Goal: Task Accomplishment & Management: Manage account settings

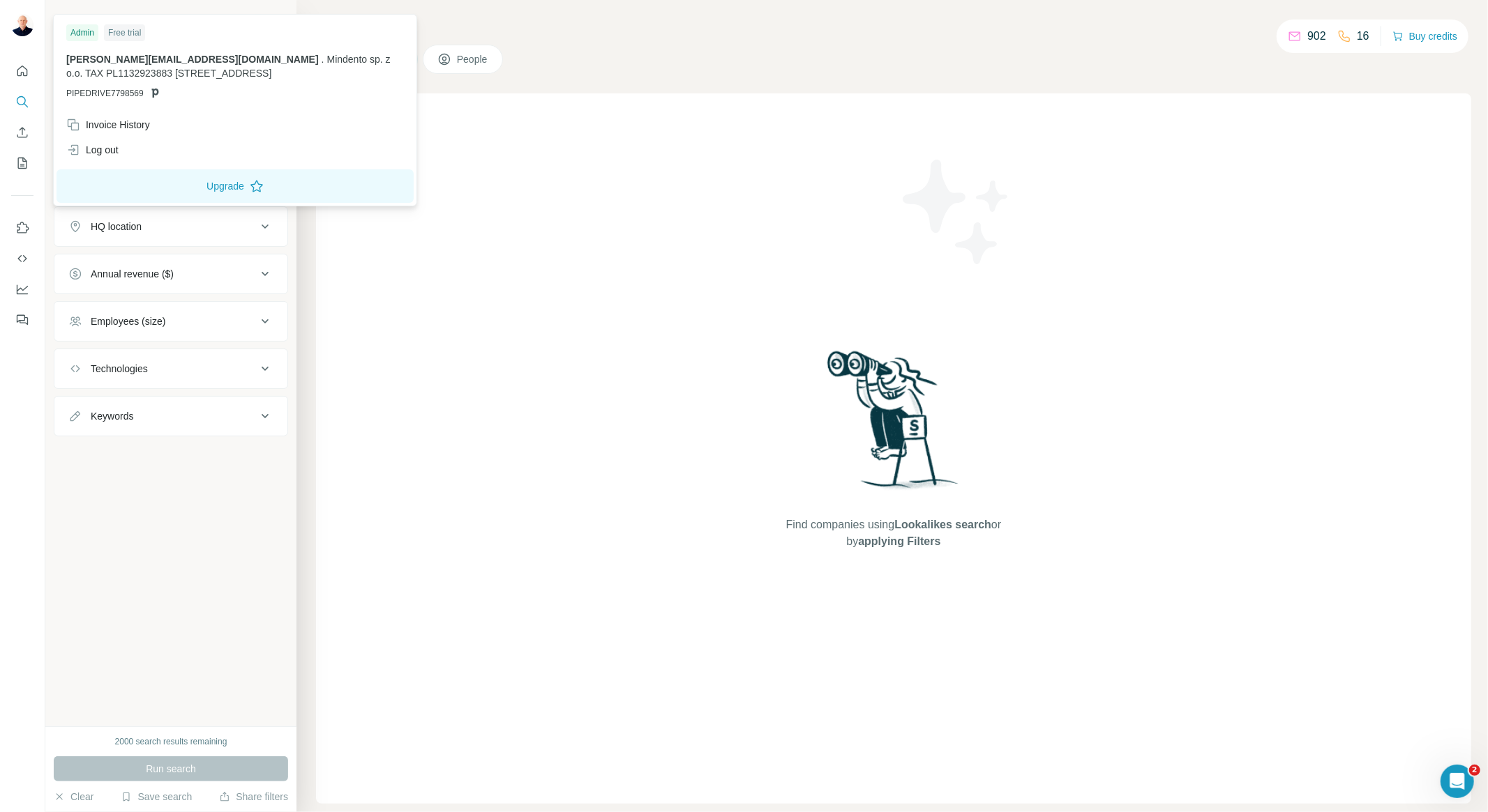
click at [20, 25] on img at bounding box center [22, 25] width 22 height 22
click at [149, 129] on div "Invoice History" at bounding box center [108, 125] width 83 height 14
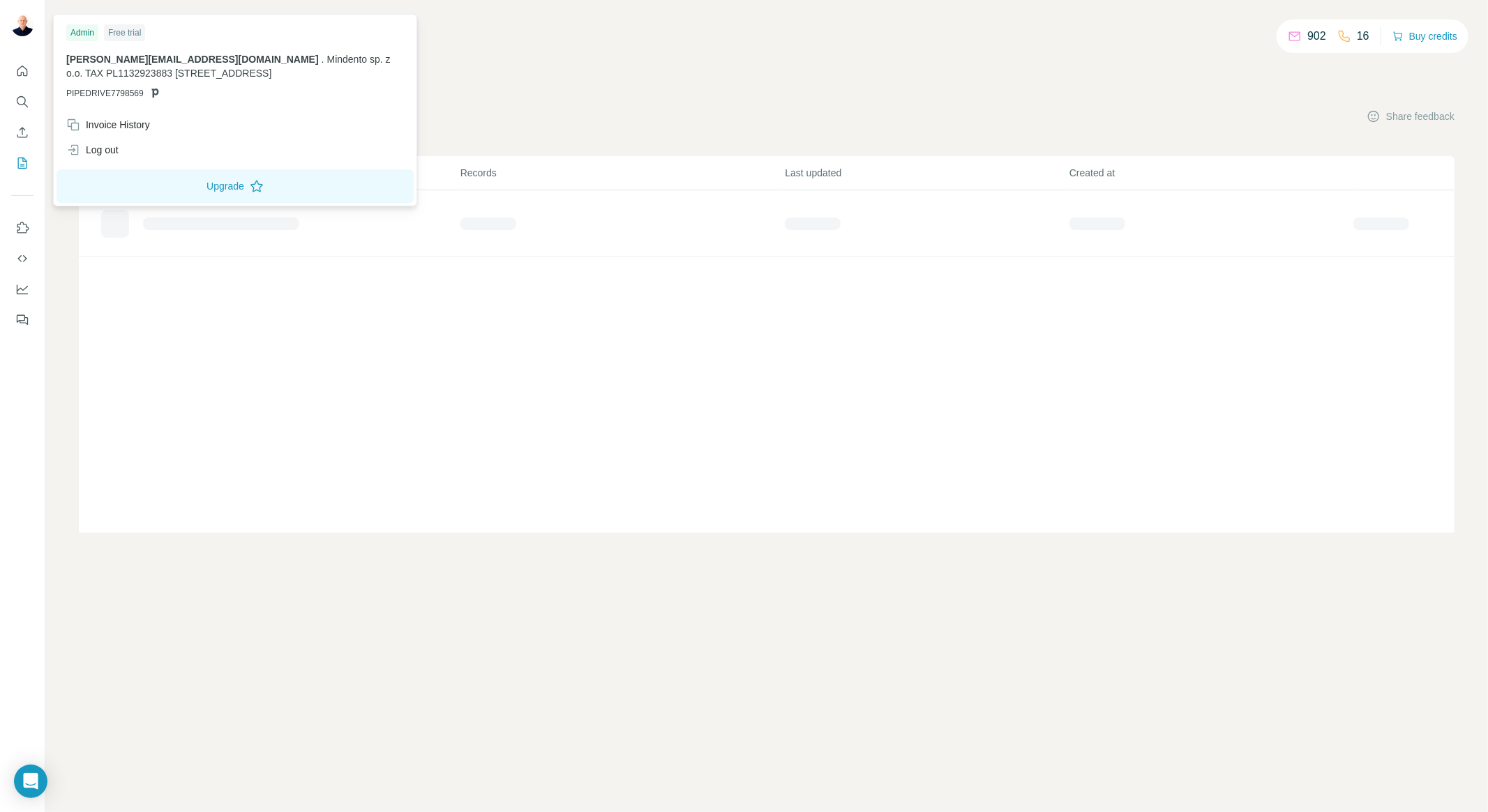
click at [15, 19] on img at bounding box center [22, 25] width 22 height 22
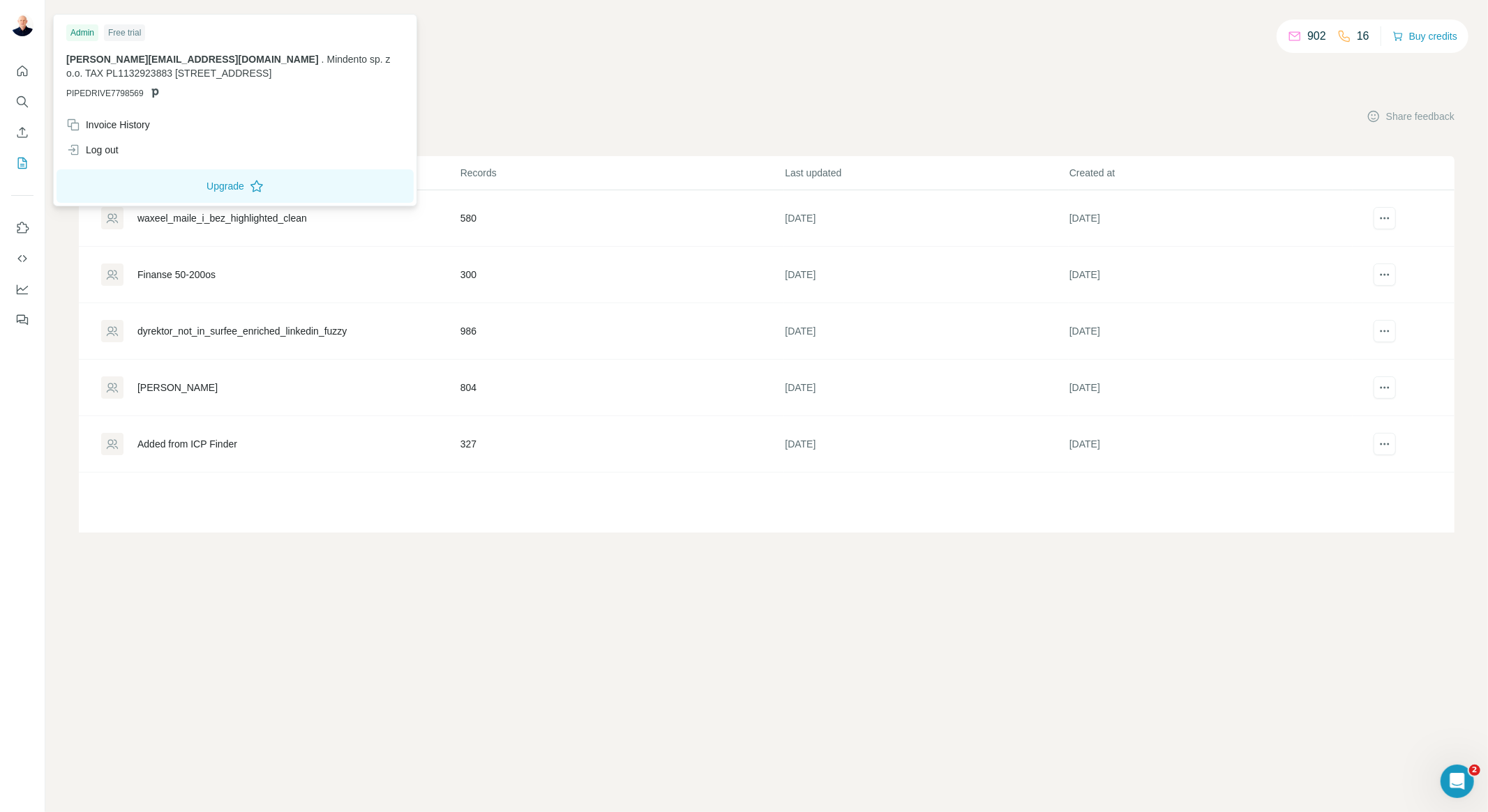
drag, startPoint x: 76, startPoint y: 68, endPoint x: 311, endPoint y: 68, distance: 235.0
click at [311, 68] on p "l.andrzejewski@mindento.com . Mindento sp. z o.o. TAX PL1132923883 Nowogrodzka …" at bounding box center [235, 65] width 337 height 28
click at [153, 86] on div "l.andrzejewski@mindento.com . Mindento sp. z o.o. TAX PL1132923883 Nowogrodzka …" at bounding box center [235, 75] width 337 height 48
click at [155, 92] on icon at bounding box center [154, 92] width 11 height 11
click at [1037, 114] on div "My lists Companies People Share feedback" at bounding box center [766, 116] width 1375 height 30
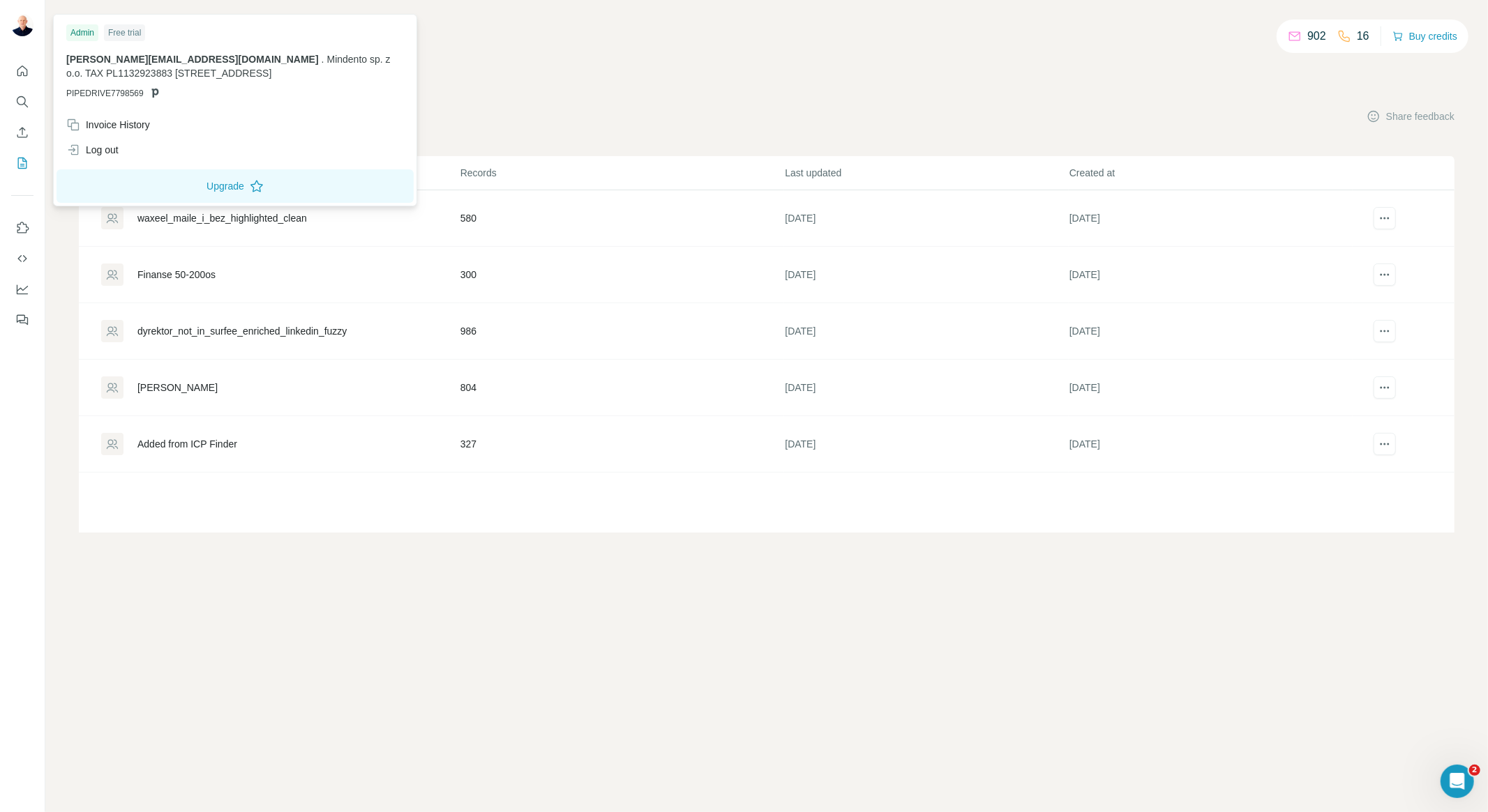
click at [22, 18] on img at bounding box center [22, 25] width 22 height 22
click at [127, 130] on div "Invoice History" at bounding box center [108, 125] width 83 height 14
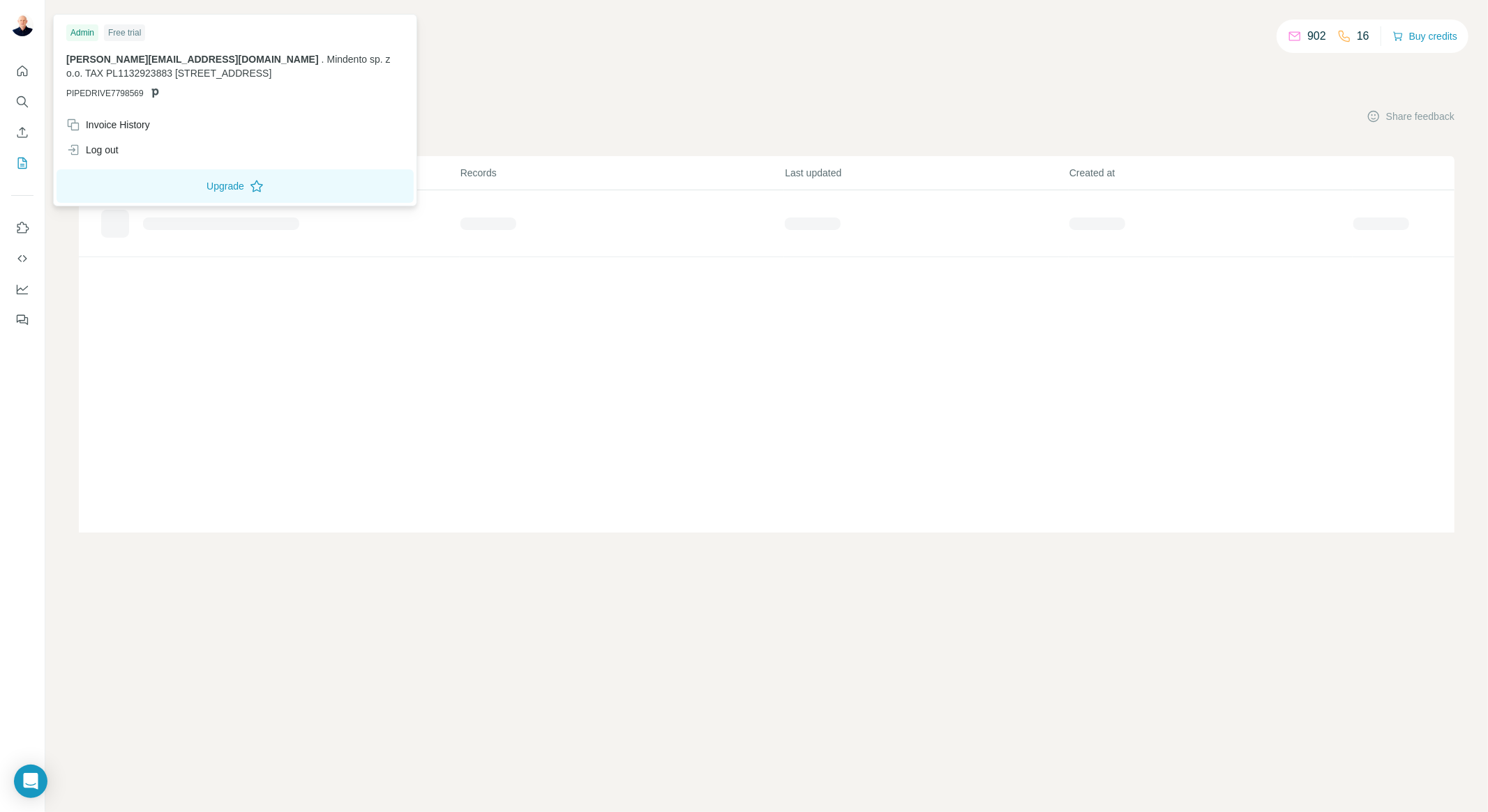
click at [25, 16] on img at bounding box center [22, 25] width 22 height 22
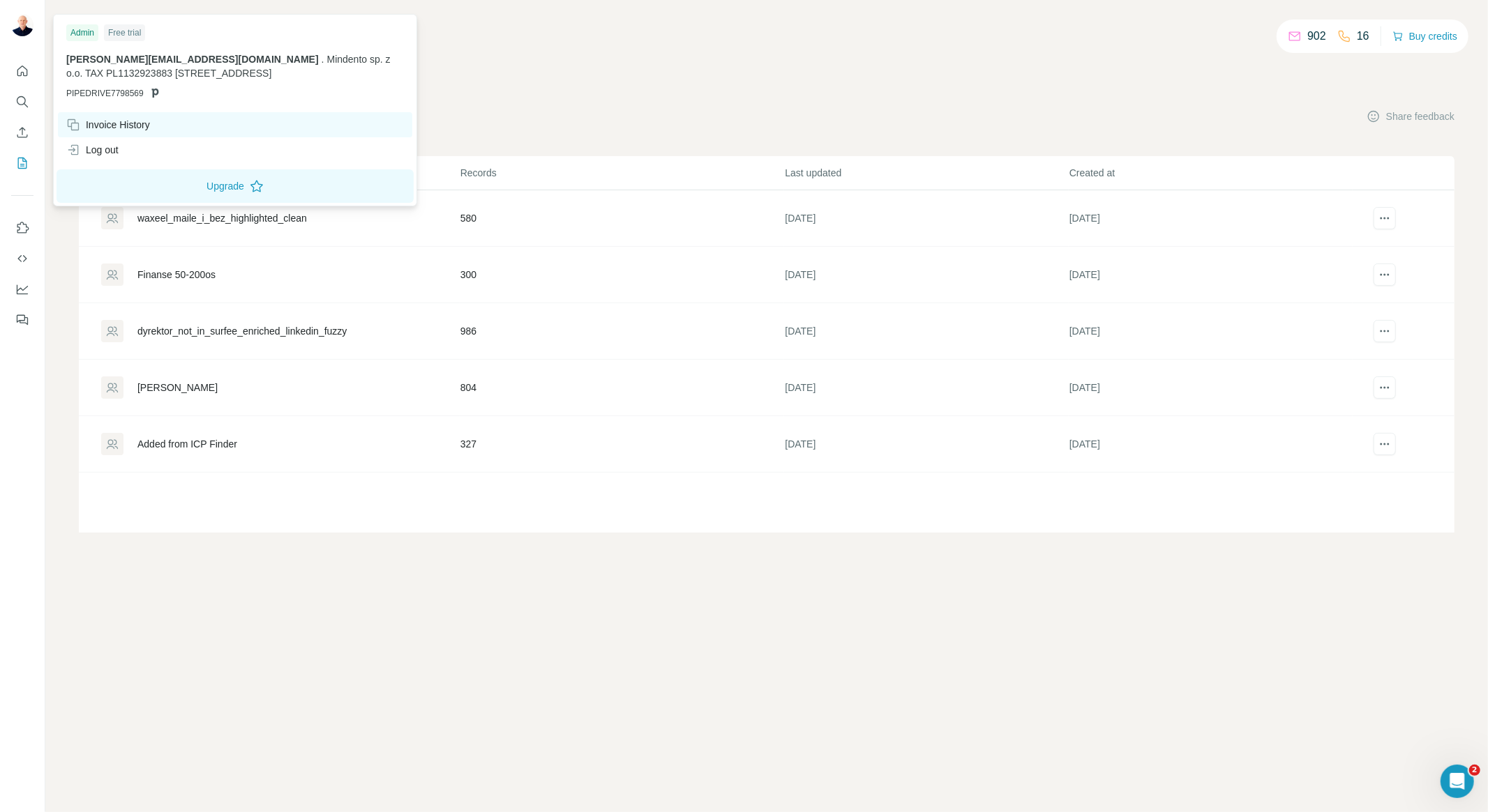
click at [105, 133] on div "Invoice History" at bounding box center [234, 125] width 354 height 25
click at [19, 14] on div at bounding box center [22, 27] width 22 height 25
click at [123, 122] on div "Invoice History" at bounding box center [108, 125] width 83 height 14
